Goal: Task Accomplishment & Management: Manage account settings

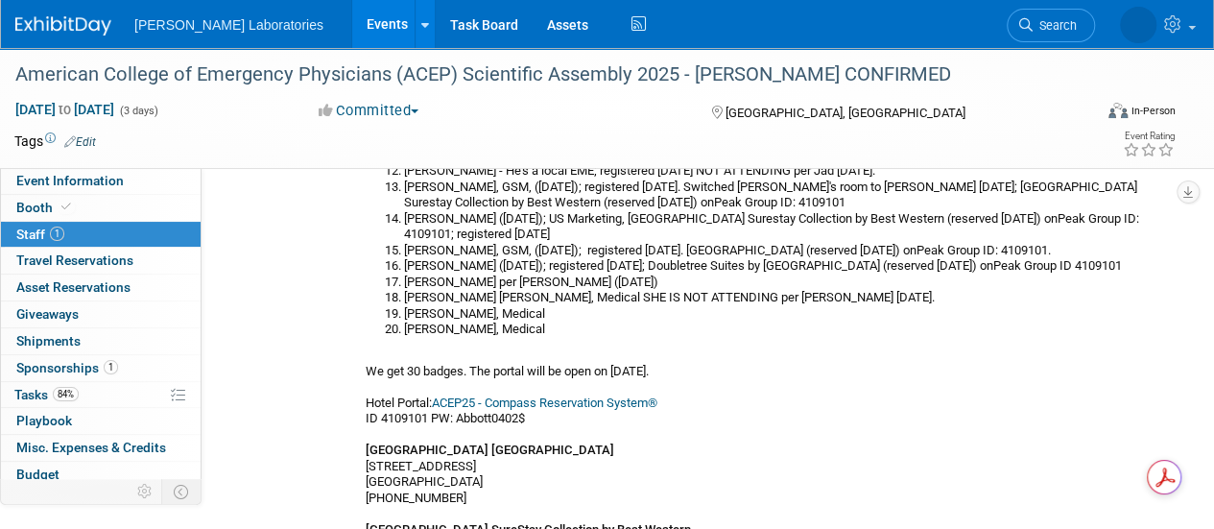
click at [352, 36] on link "Events" at bounding box center [387, 24] width 70 height 48
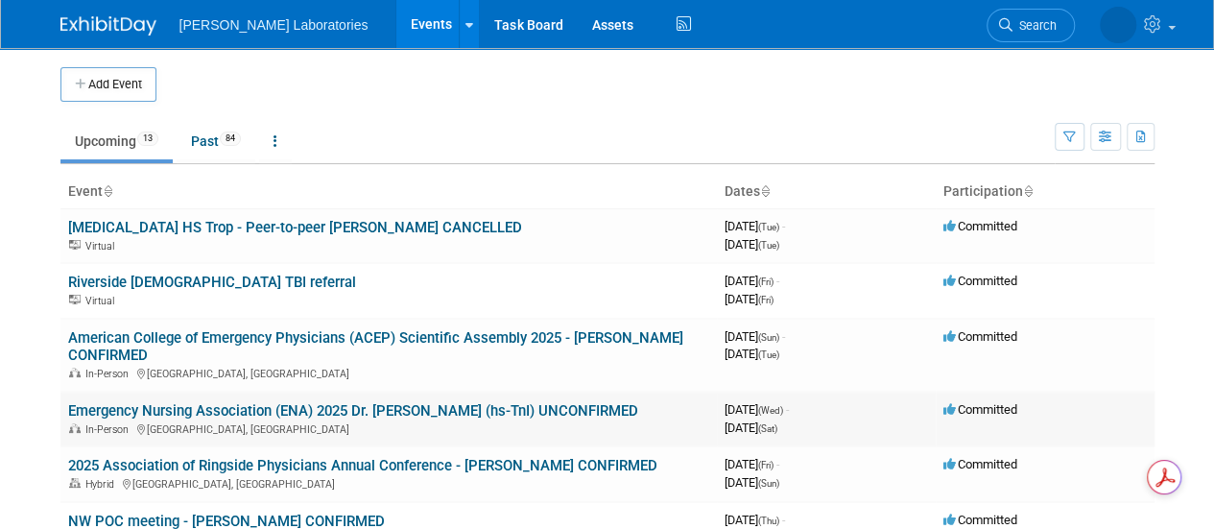
click at [223, 410] on link "Emergency Nursing Association (ENA) 2025 Dr. [PERSON_NAME] (hs-TnI) UNCONFIRMED" at bounding box center [353, 410] width 570 height 17
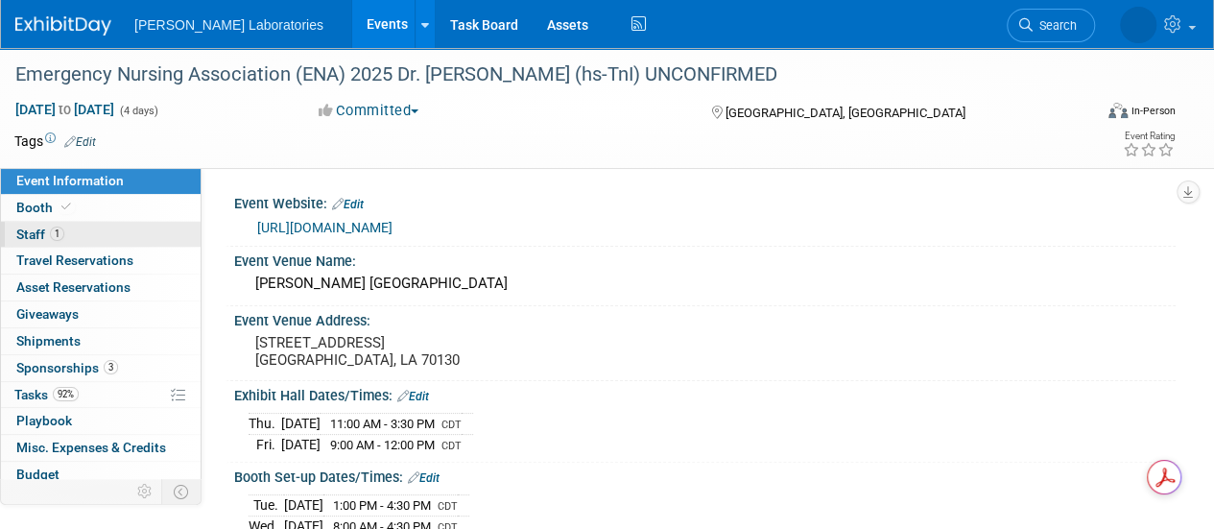
click at [25, 229] on span "Staff 1" at bounding box center [40, 234] width 48 height 15
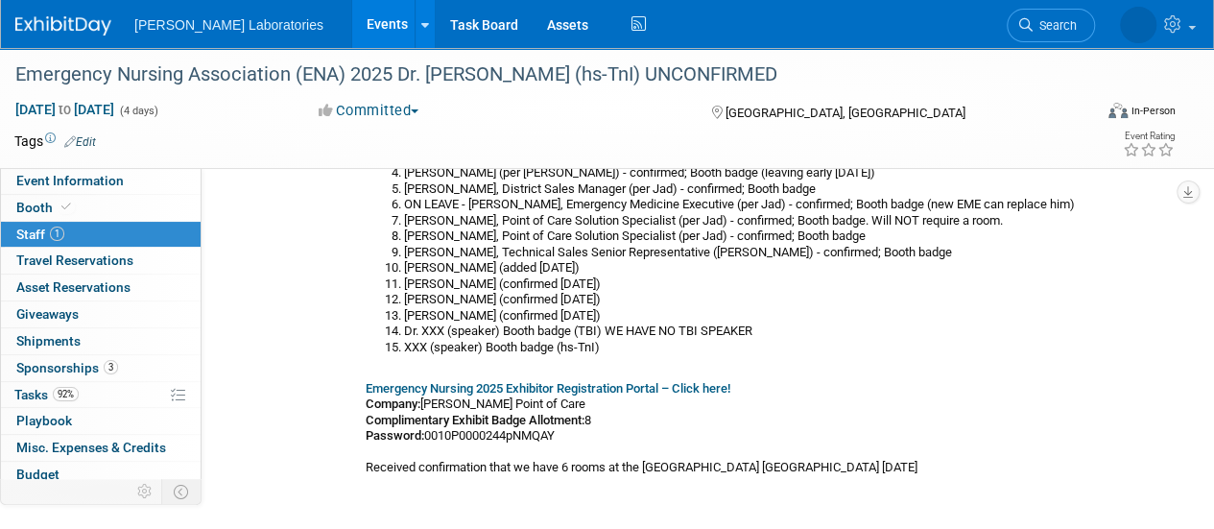
scroll to position [200, 0]
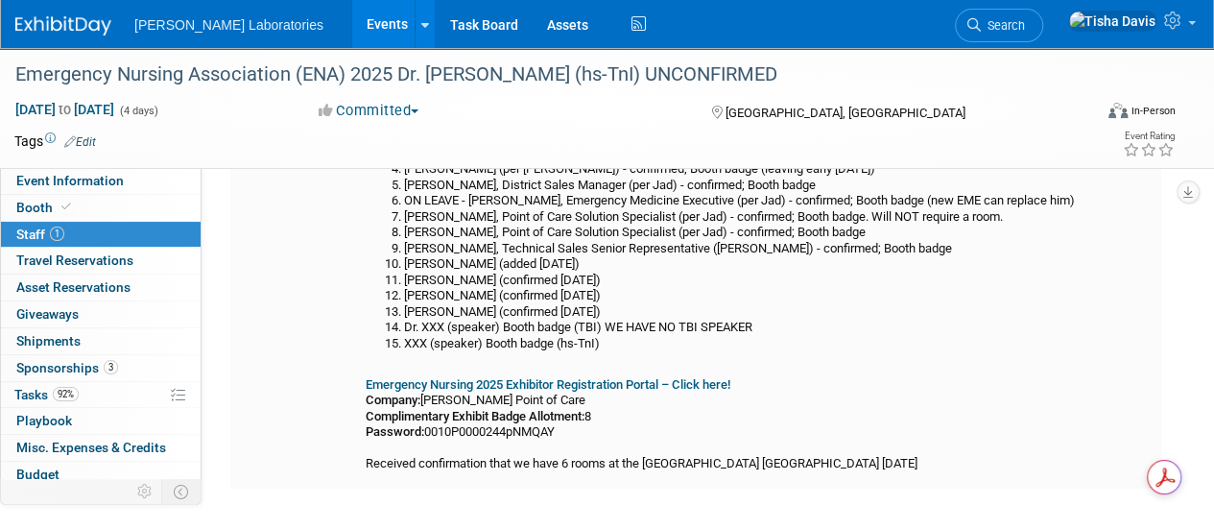
click at [632, 387] on b "Emergency Nursing 2025 Exhibitor Registration Portal – Click here!" at bounding box center [548, 384] width 365 height 14
click at [121, 174] on link "Event Information" at bounding box center [101, 181] width 200 height 26
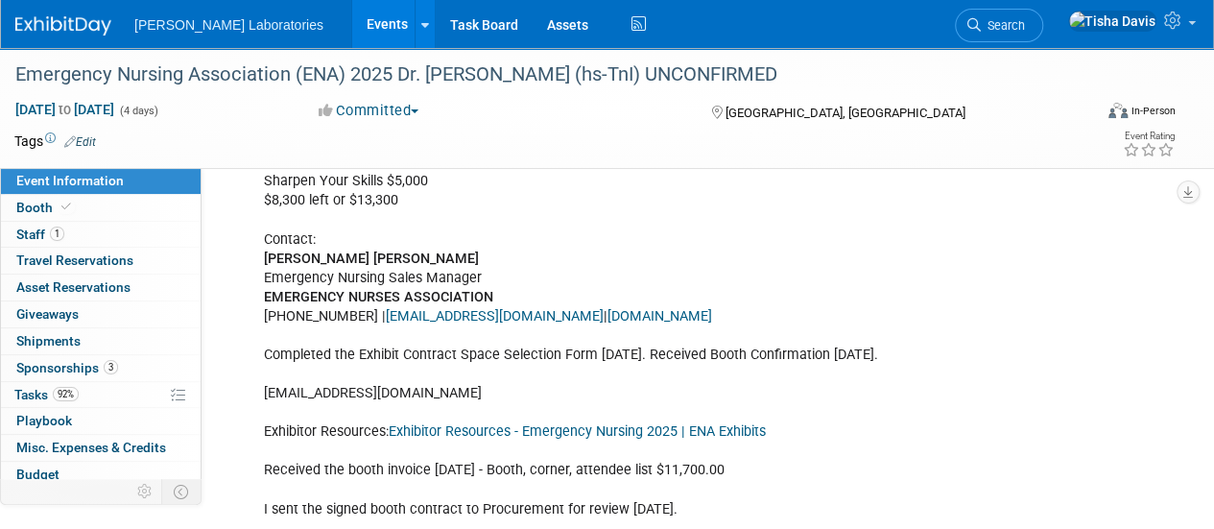
scroll to position [665, 0]
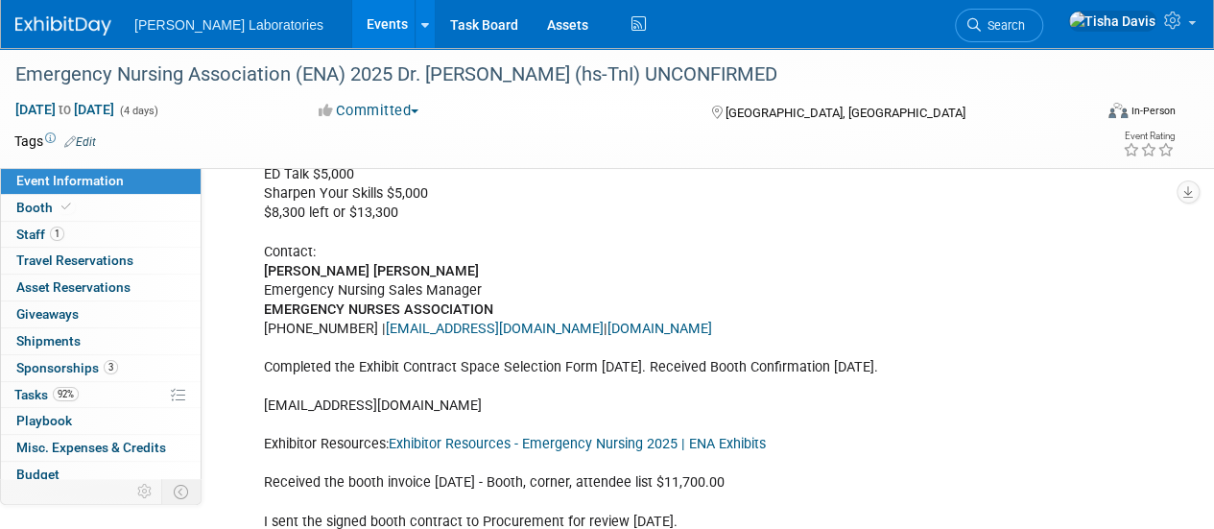
click at [37, 231] on span "Staff 1" at bounding box center [40, 234] width 48 height 15
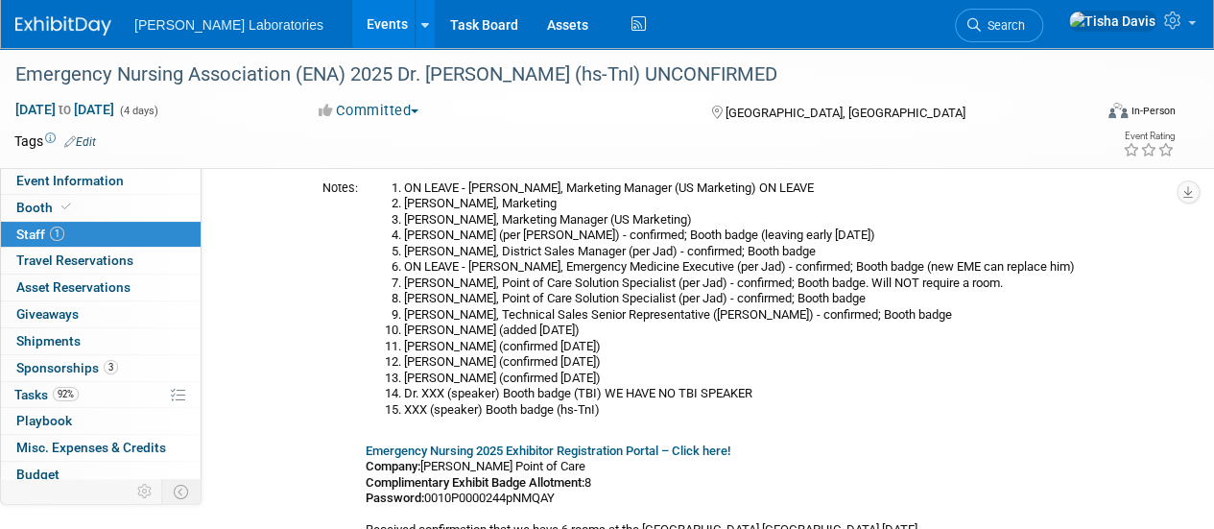
scroll to position [131, 0]
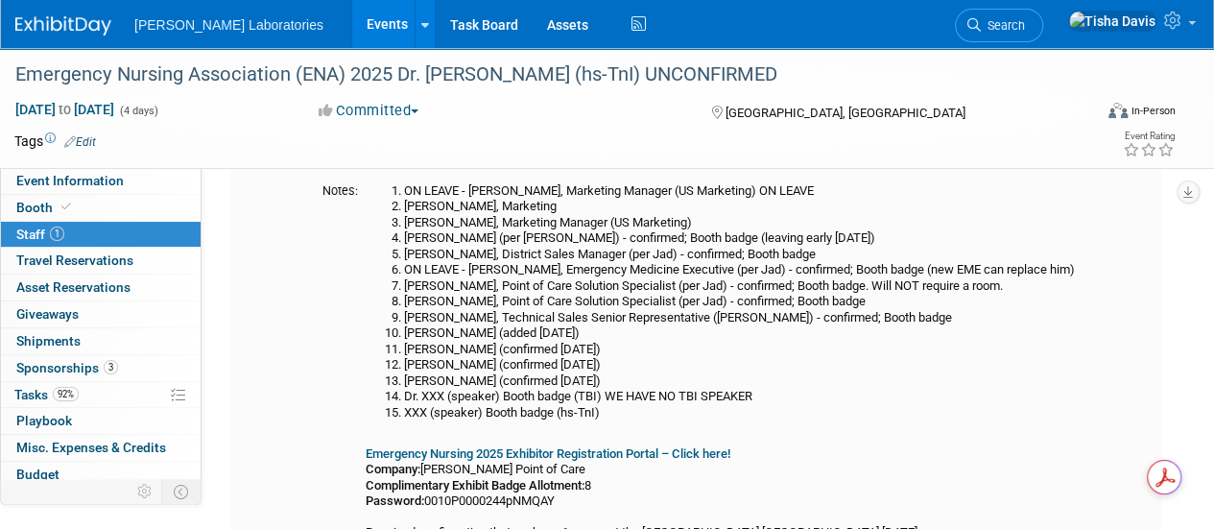
click at [425, 412] on li "XXX (speaker) Booth badge (hs-TnI)" at bounding box center [779, 413] width 750 height 16
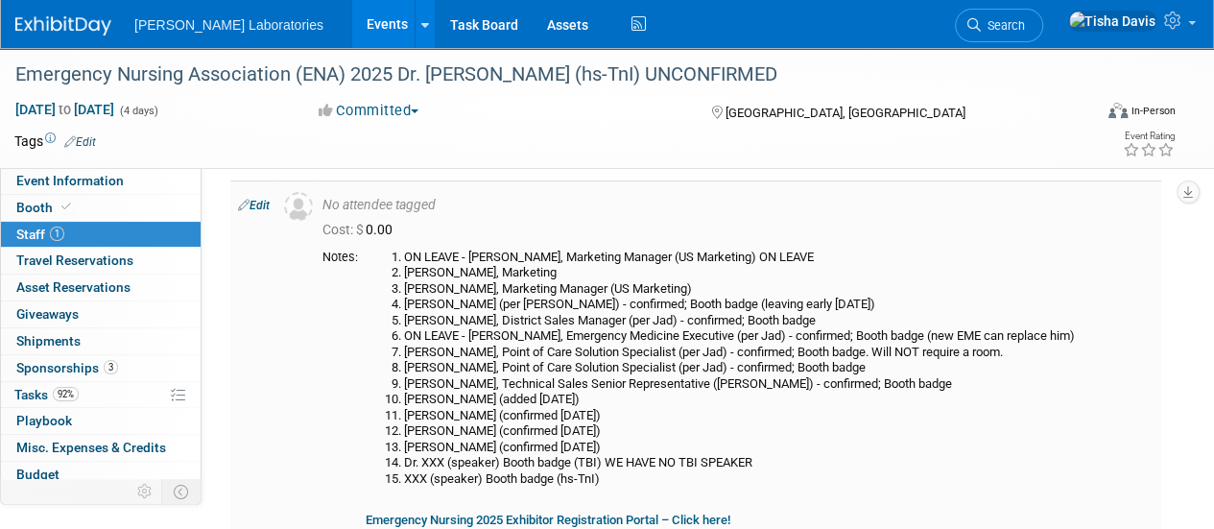
scroll to position [63, 0]
click at [251, 208] on link "Edit" at bounding box center [254, 206] width 32 height 13
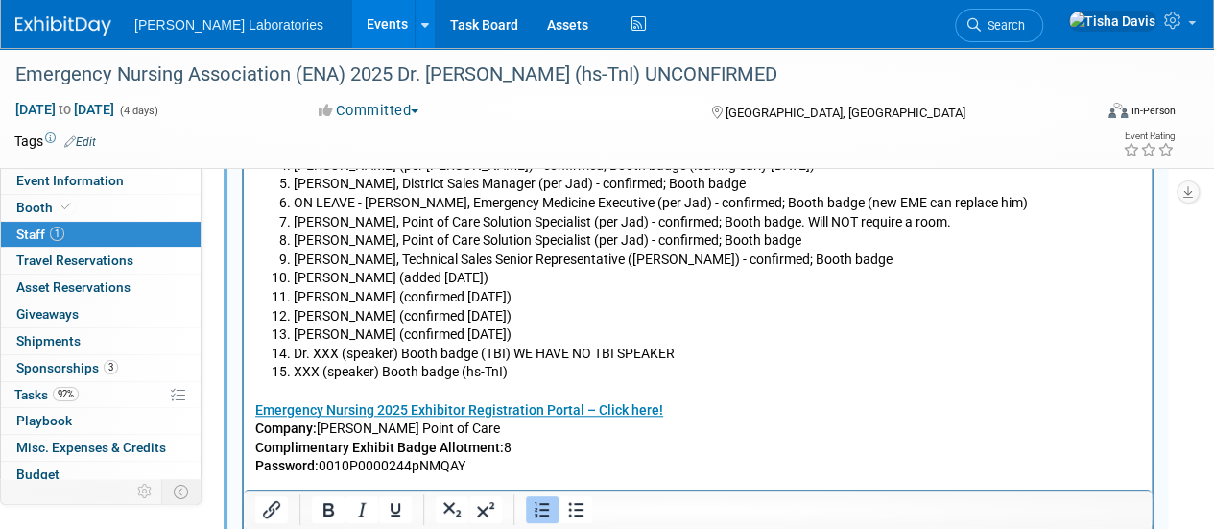
scroll to position [647, 0]
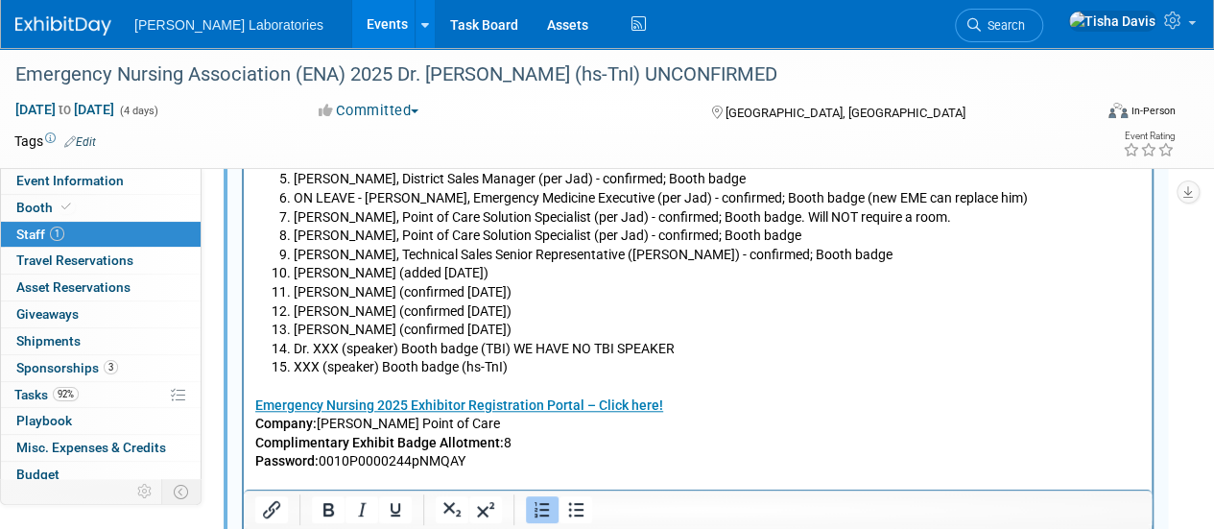
click at [318, 373] on li "XXX (speaker) Booth badge (hs-TnI)" at bounding box center [717, 367] width 847 height 19
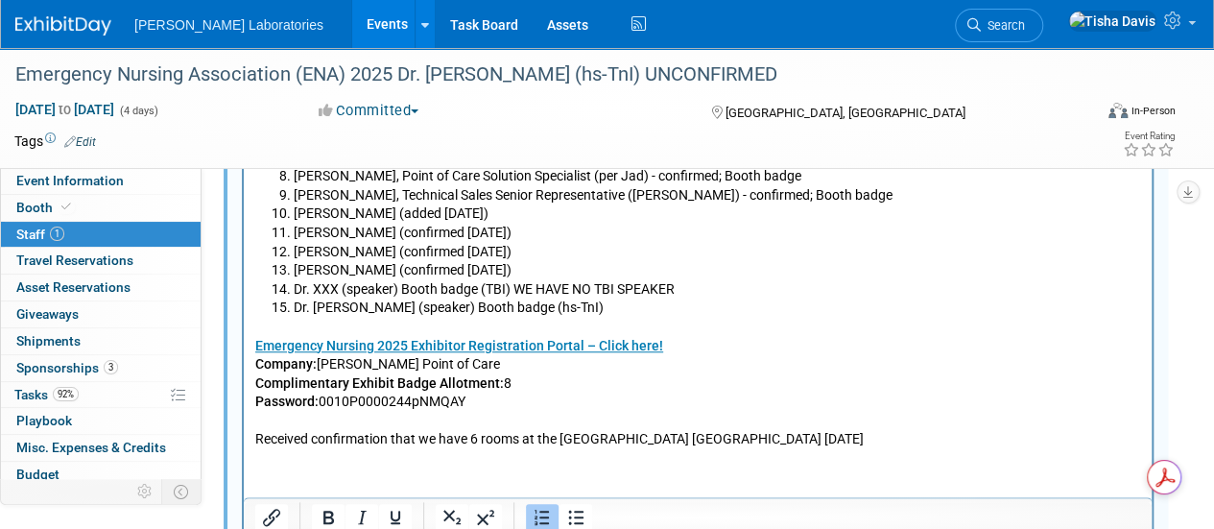
scroll to position [691, 0]
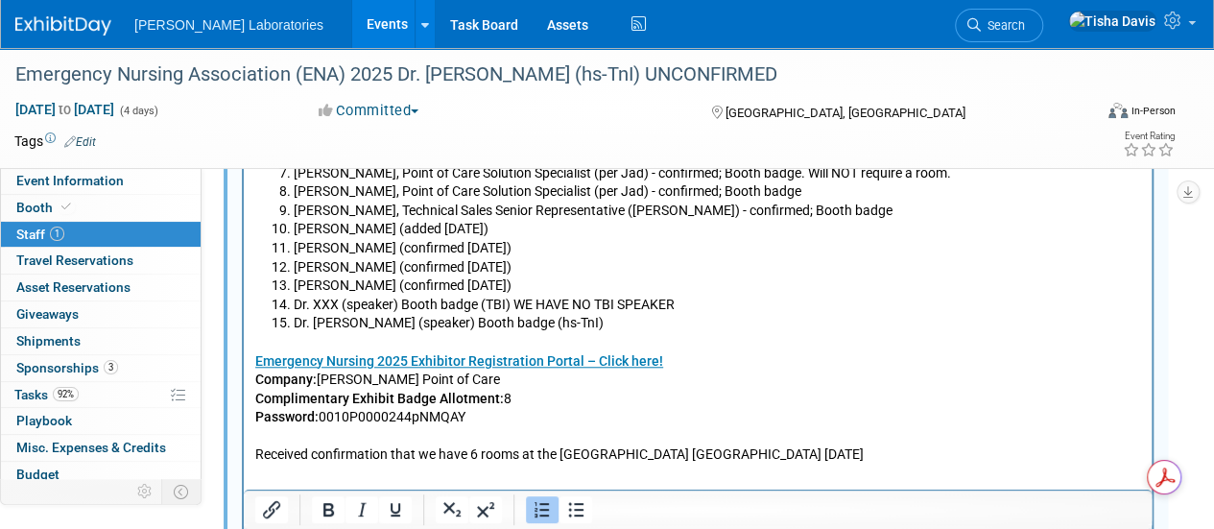
click at [584, 254] on li "[PERSON_NAME] (confirmed [DATE])" at bounding box center [717, 248] width 847 height 19
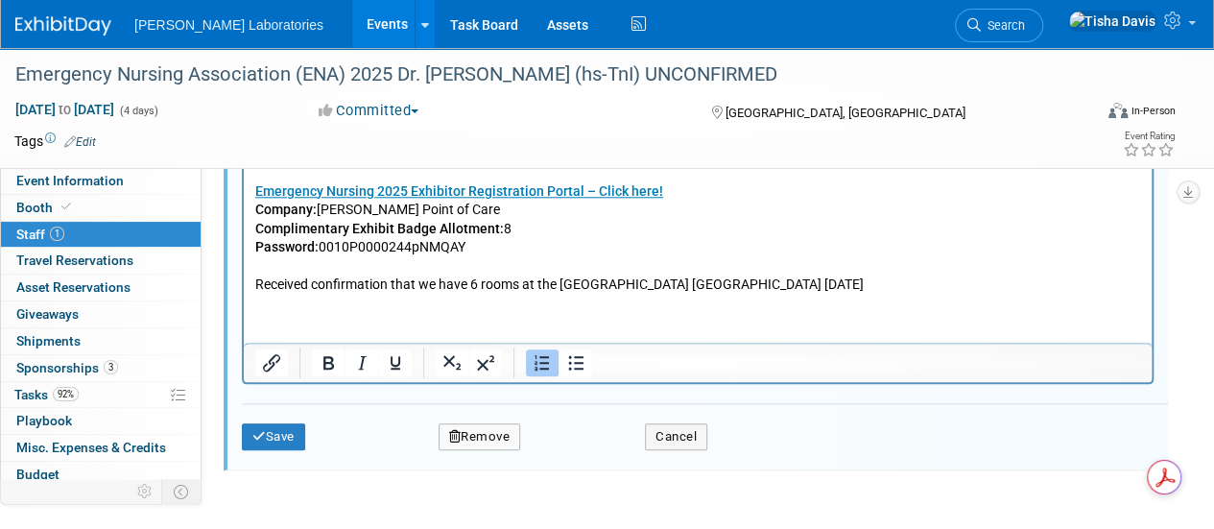
scroll to position [870, 0]
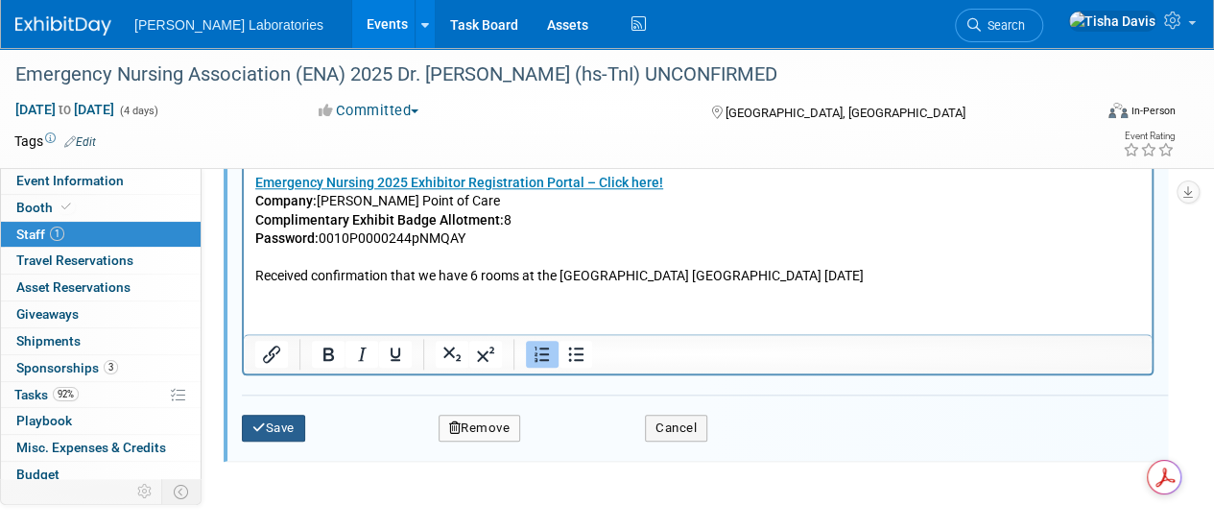
click at [256, 421] on icon "submit" at bounding box center [258, 427] width 13 height 12
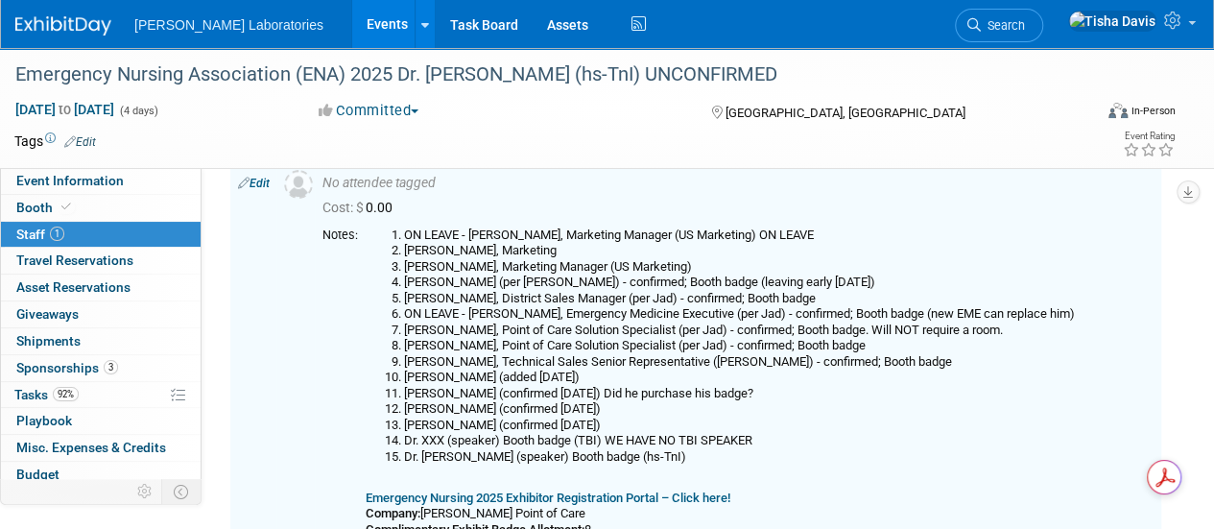
scroll to position [84, 0]
